Goal: Task Accomplishment & Management: Manage account settings

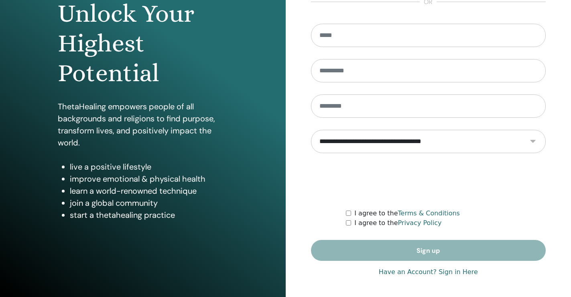
click at [434, 270] on link "Have an Account? Sign in Here" at bounding box center [428, 272] width 99 height 10
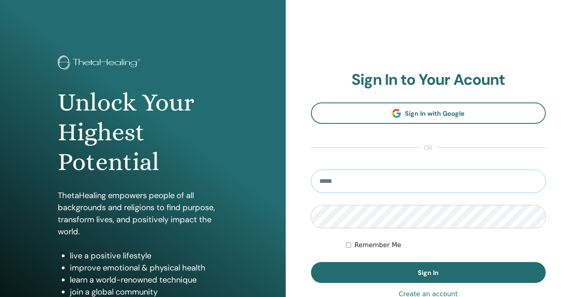
click at [383, 174] on input "email" at bounding box center [428, 180] width 235 height 23
type input "*"
type input "**********"
click at [311, 262] on button "Sign In" at bounding box center [428, 272] width 235 height 21
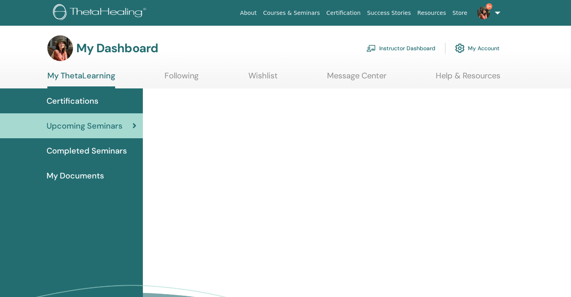
click at [413, 51] on link "Instructor Dashboard" at bounding box center [400, 48] width 69 height 18
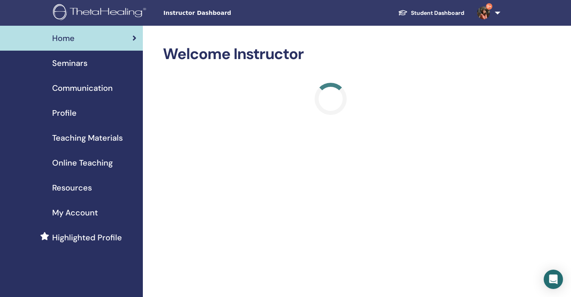
click at [102, 65] on div "Seminars" at bounding box center [71, 63] width 130 height 12
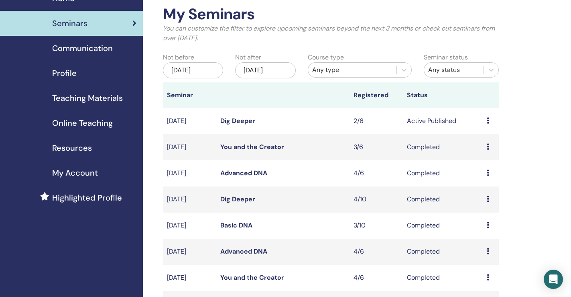
scroll to position [40, 0]
click at [246, 121] on link "Dig Deeper" at bounding box center [237, 120] width 35 height 8
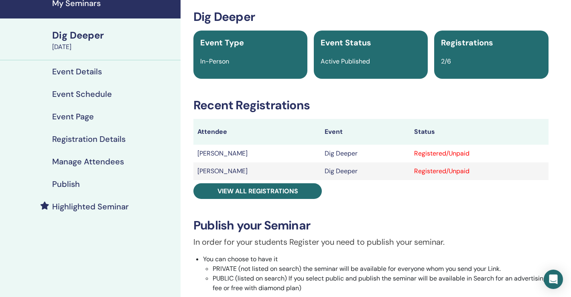
scroll to position [40, 0]
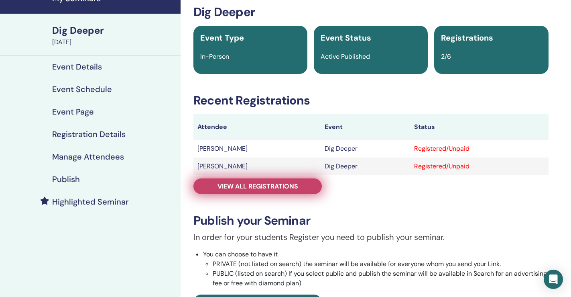
click at [287, 183] on span "View all registrations" at bounding box center [258, 186] width 81 height 8
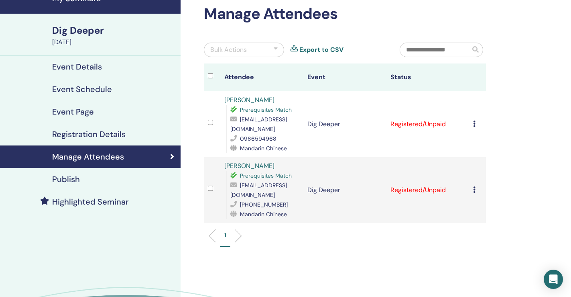
click at [476, 126] on icon at bounding box center [474, 123] width 2 height 6
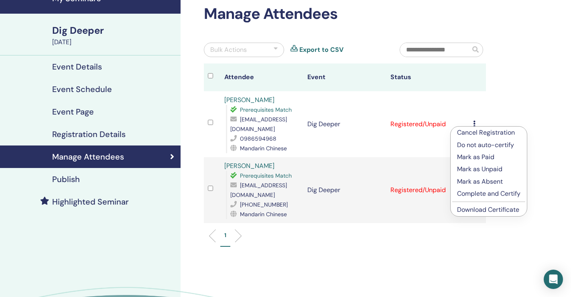
click at [468, 207] on link "Download Certificate" at bounding box center [488, 209] width 62 height 8
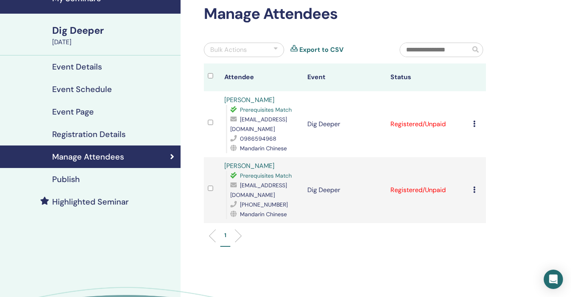
click at [474, 189] on icon at bounding box center [474, 189] width 2 height 6
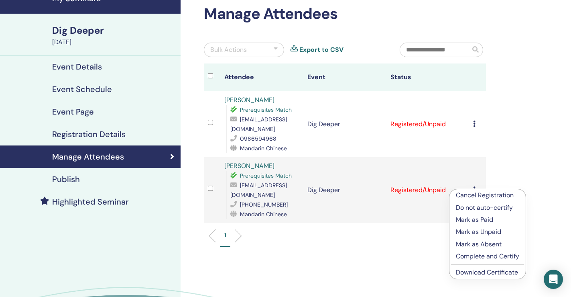
click at [488, 269] on link "Download Certificate" at bounding box center [487, 272] width 62 height 8
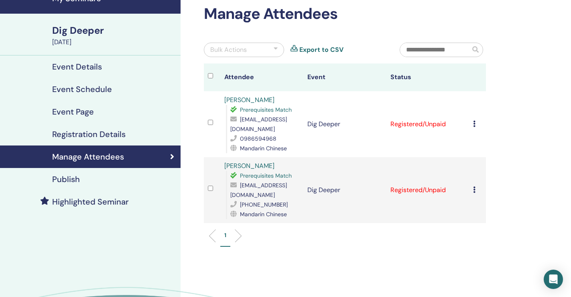
drag, startPoint x: 534, startPoint y: 2, endPoint x: 449, endPoint y: 278, distance: 288.3
click at [449, 278] on div "Manage Attendees Bulk Actions Export to CSV Attendee Event Status Su Yu Hsuan P…" at bounding box center [371, 176] width 381 height 381
